Goal: Task Accomplishment & Management: Use online tool/utility

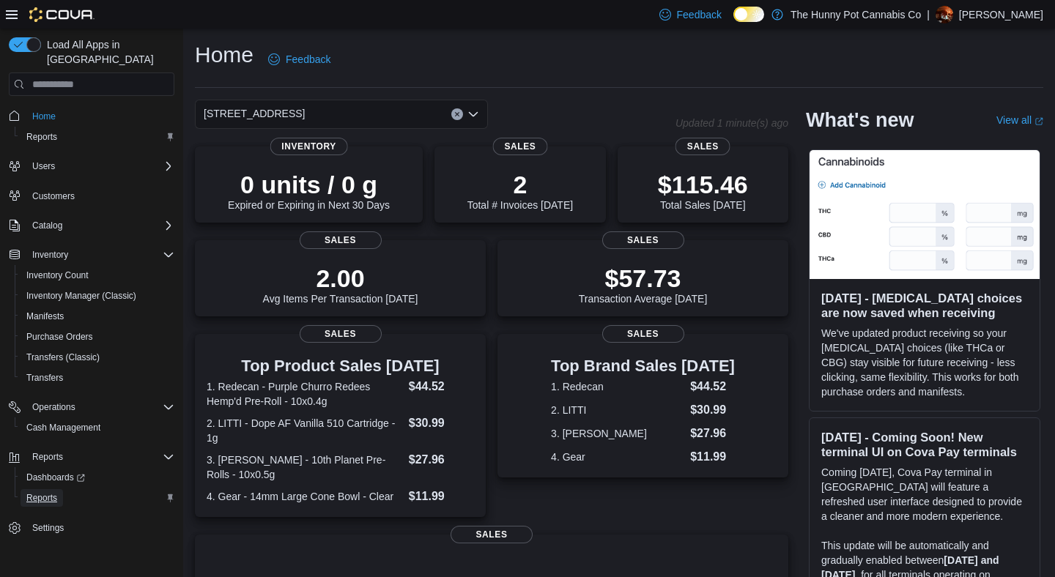
click at [57, 492] on span "Reports" at bounding box center [41, 498] width 31 height 12
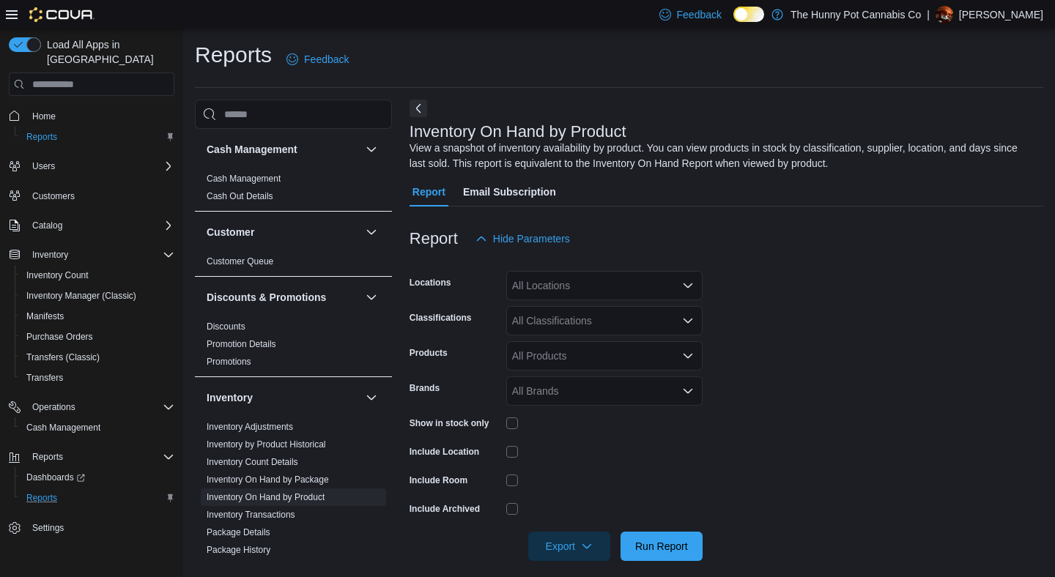
scroll to position [13, 0]
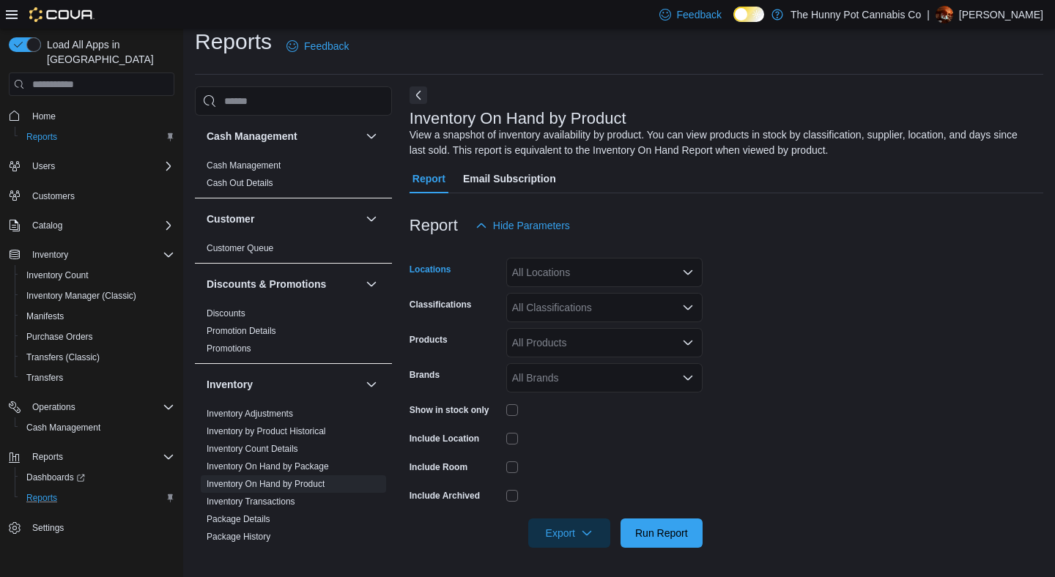
click at [601, 278] on div "All Locations" at bounding box center [604, 272] width 196 height 29
type input "****"
click at [566, 317] on span "1405 Carling Ave" at bounding box center [588, 318] width 101 height 15
click at [834, 325] on form "Locations 1405 Carling Ave Classifications All Classifications Products All Pro…" at bounding box center [727, 394] width 634 height 308
click at [506, 421] on div "Show in stock only" at bounding box center [556, 410] width 293 height 23
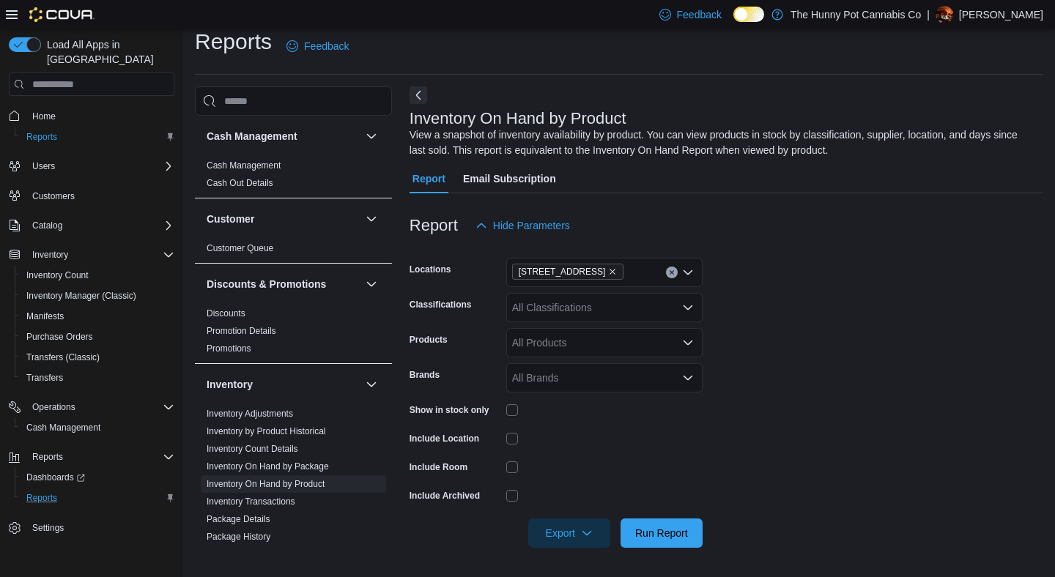
click at [511, 416] on div at bounding box center [604, 410] width 196 height 23
click at [651, 521] on span "Run Report" at bounding box center [662, 532] width 64 height 29
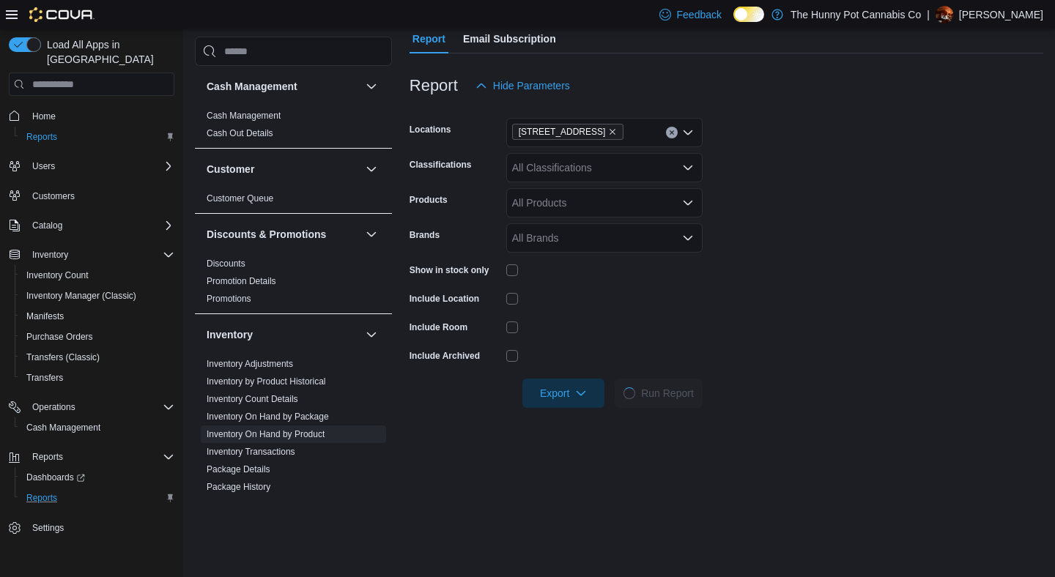
scroll to position [154, 0]
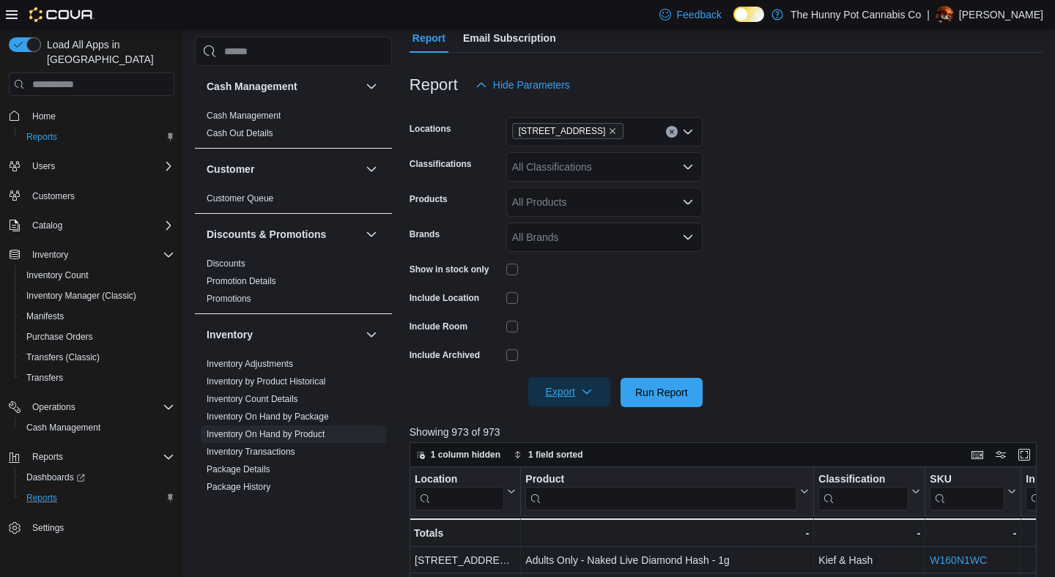
click at [579, 392] on span "Export" at bounding box center [569, 391] width 64 height 29
click at [580, 418] on span "Export to Excel" at bounding box center [570, 422] width 66 height 12
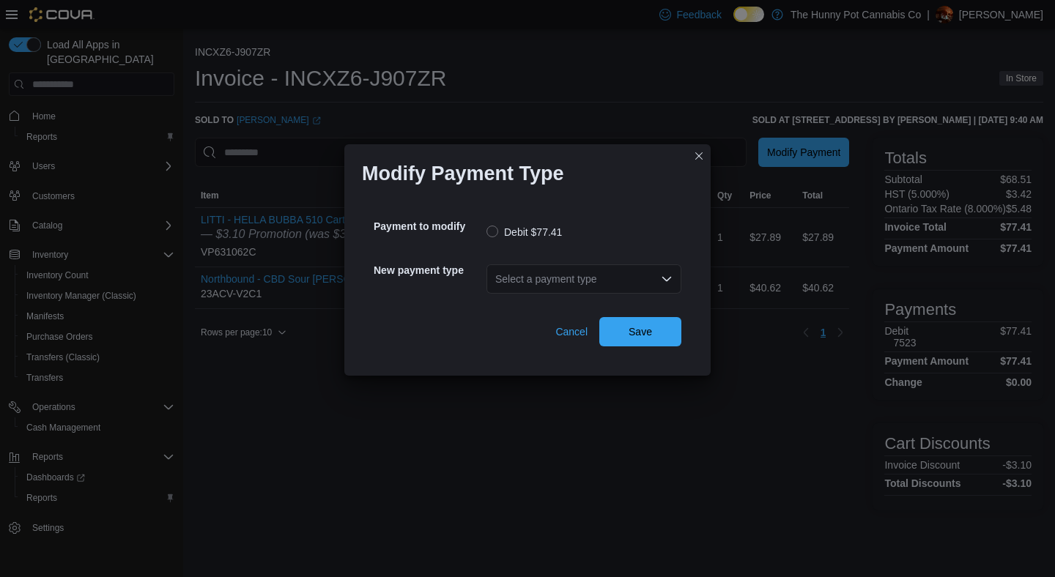
click at [564, 270] on div "Select a payment type" at bounding box center [584, 279] width 195 height 29
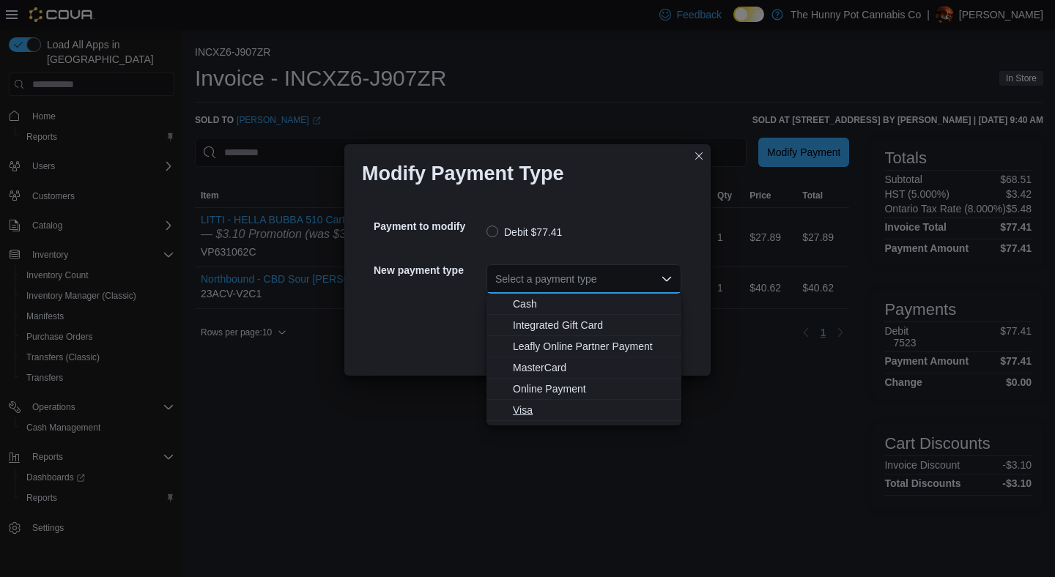
click at [527, 416] on span "Visa" at bounding box center [593, 410] width 160 height 15
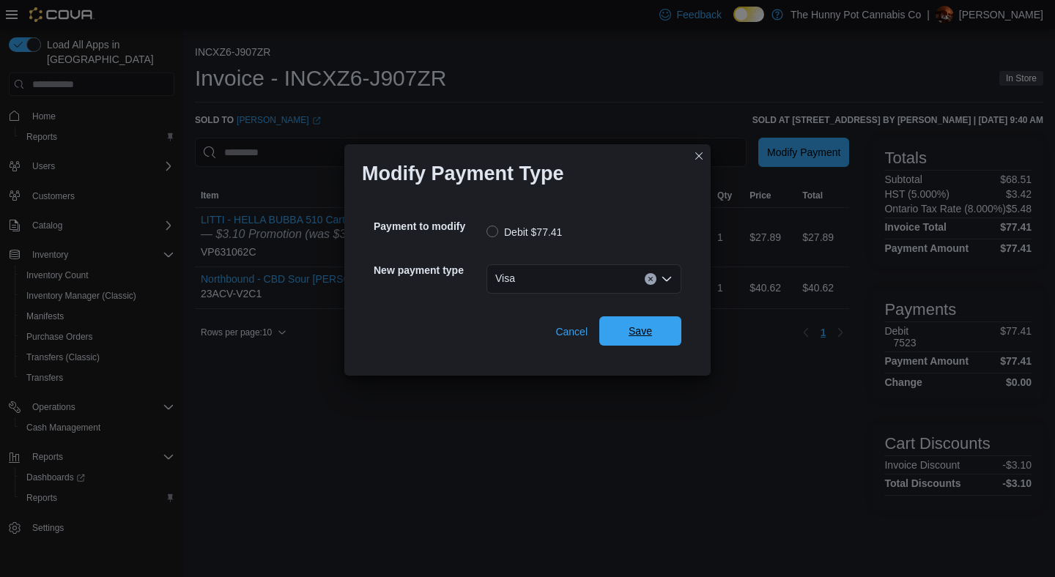
click at [634, 327] on span "Save" at bounding box center [640, 331] width 23 height 15
